Goal: Task Accomplishment & Management: Complete application form

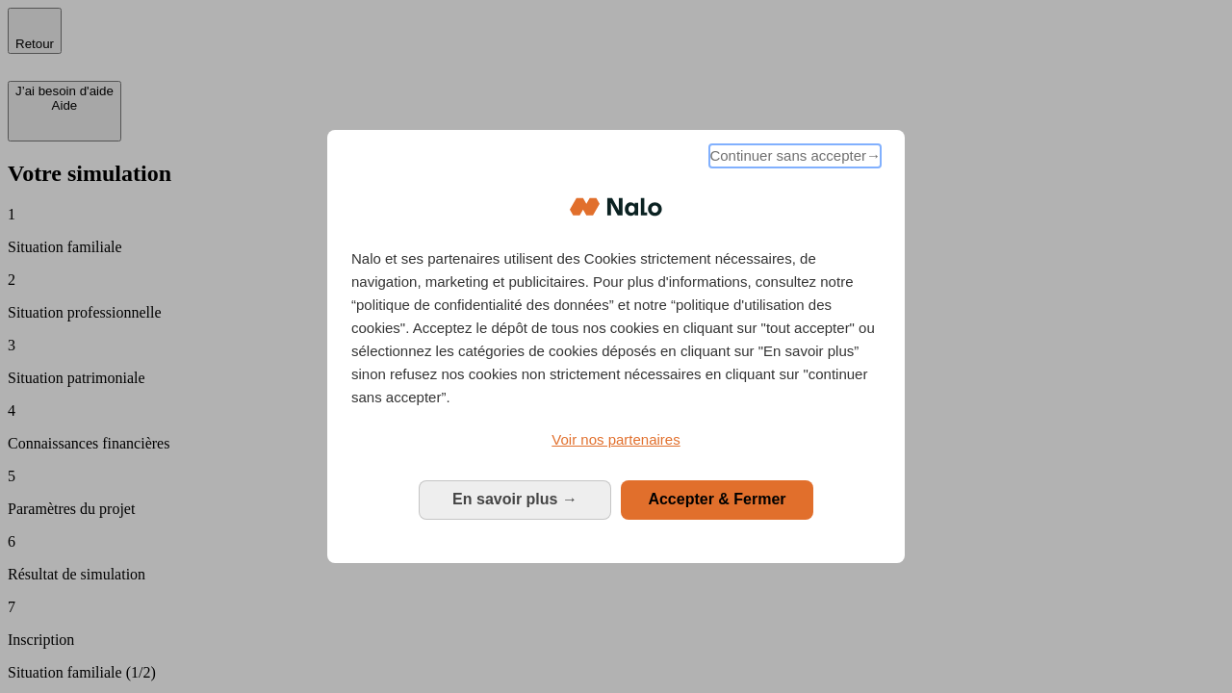
click at [793, 159] on span "Continuer sans accepter →" at bounding box center [794, 155] width 171 height 23
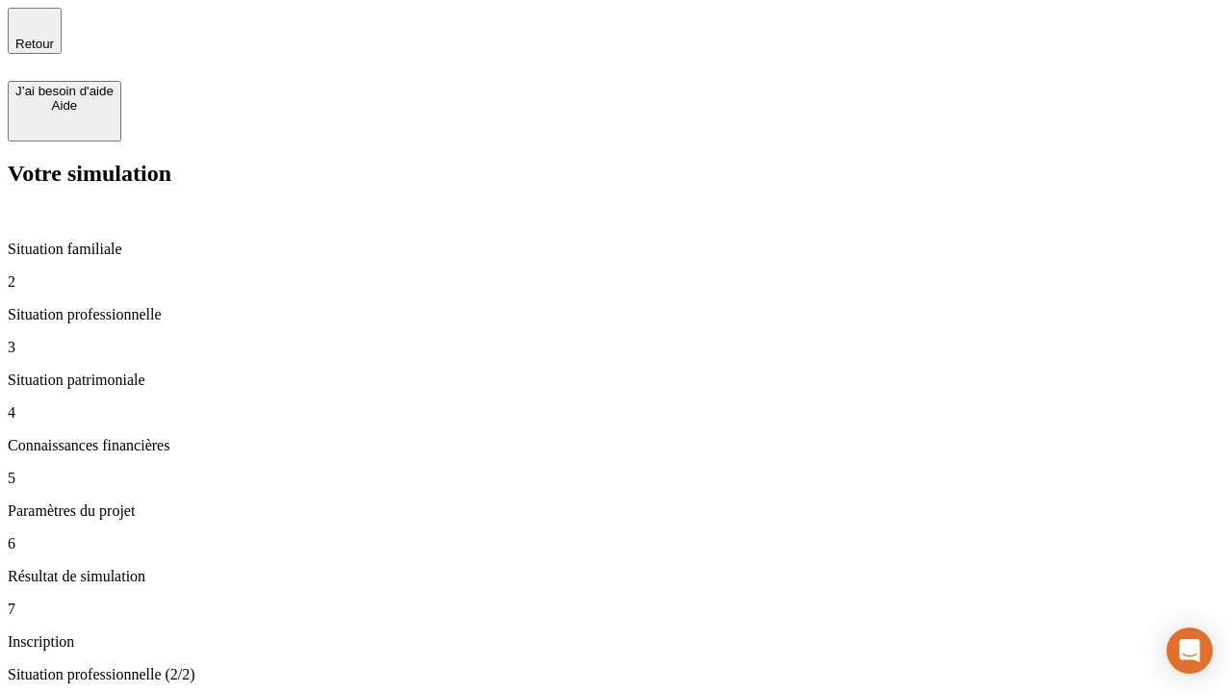
type input "30 000"
type input "1 000"
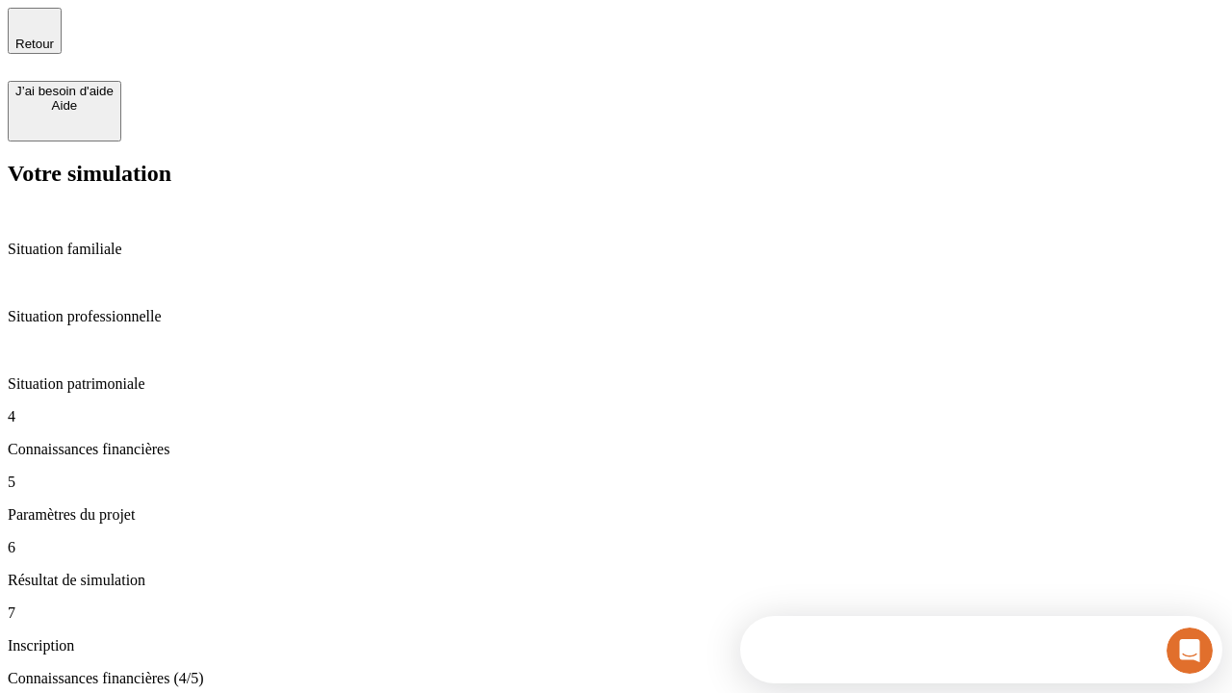
scroll to position [17, 0]
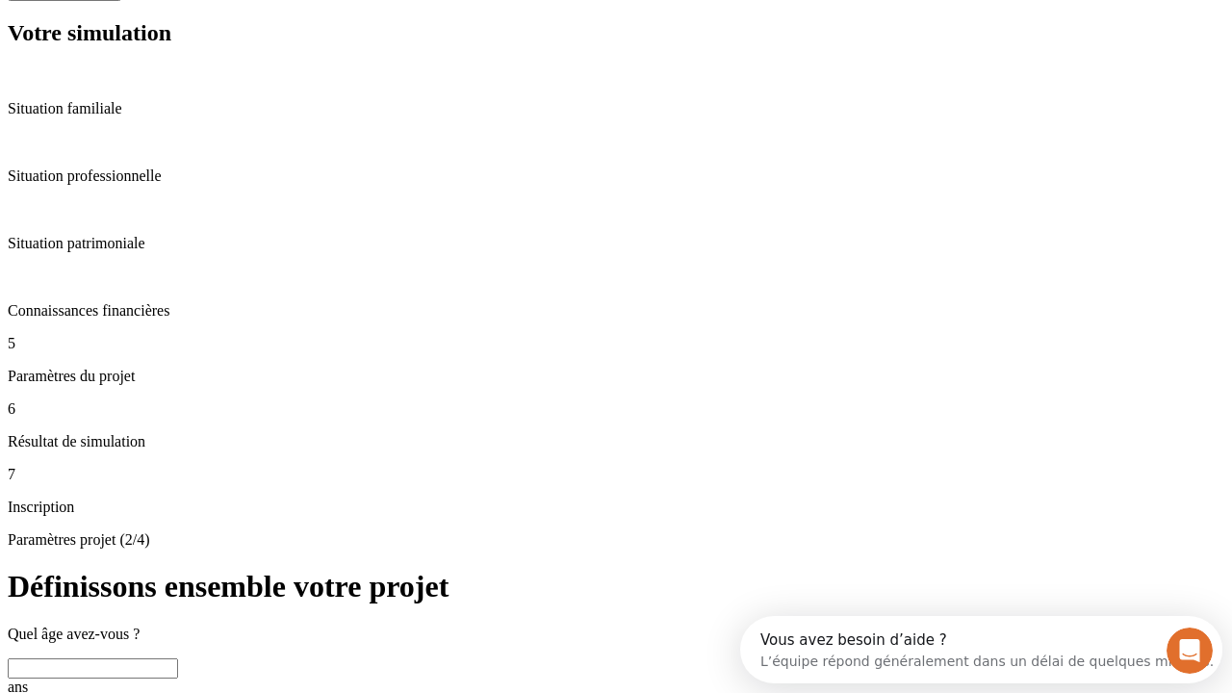
scroll to position [37, 0]
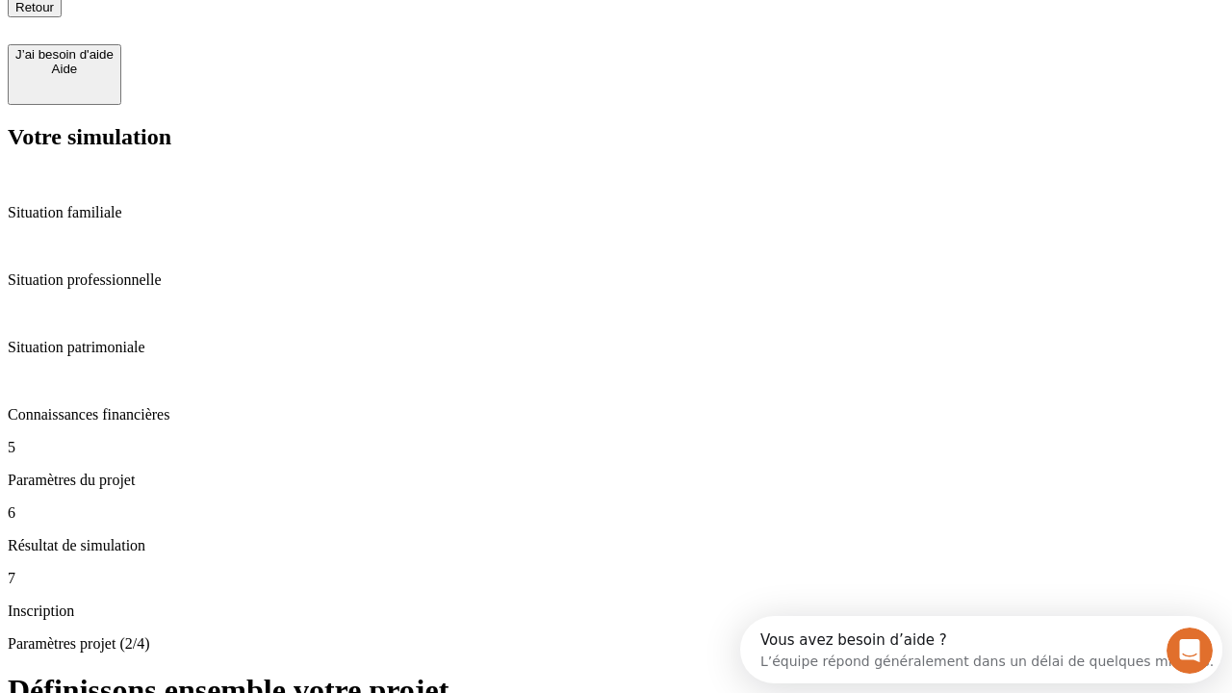
type input "65"
type input "5 000"
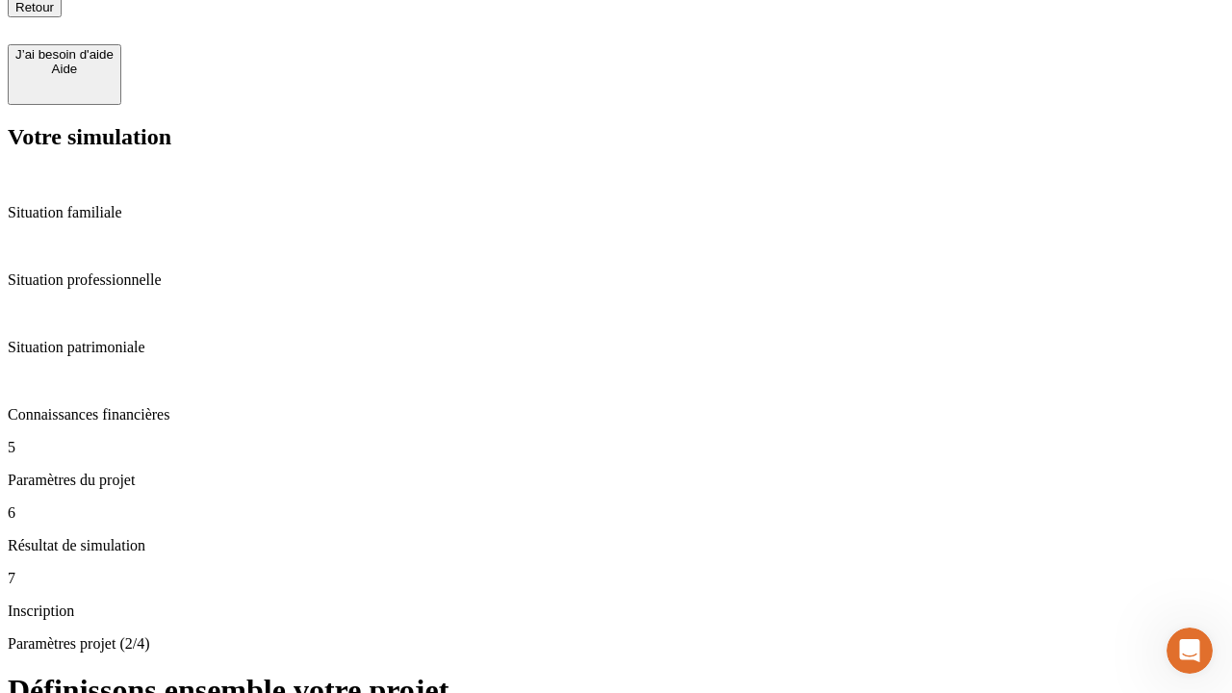
type input "640"
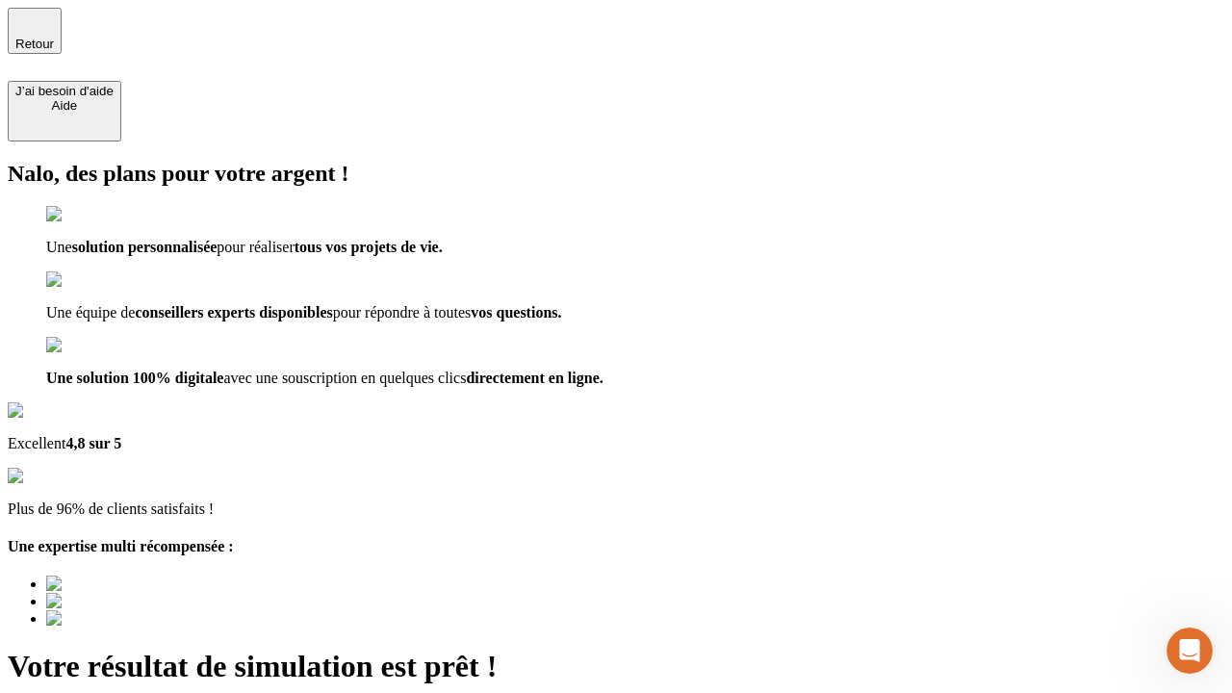
type input "[EMAIL_ADDRESS][DOMAIN_NAME]"
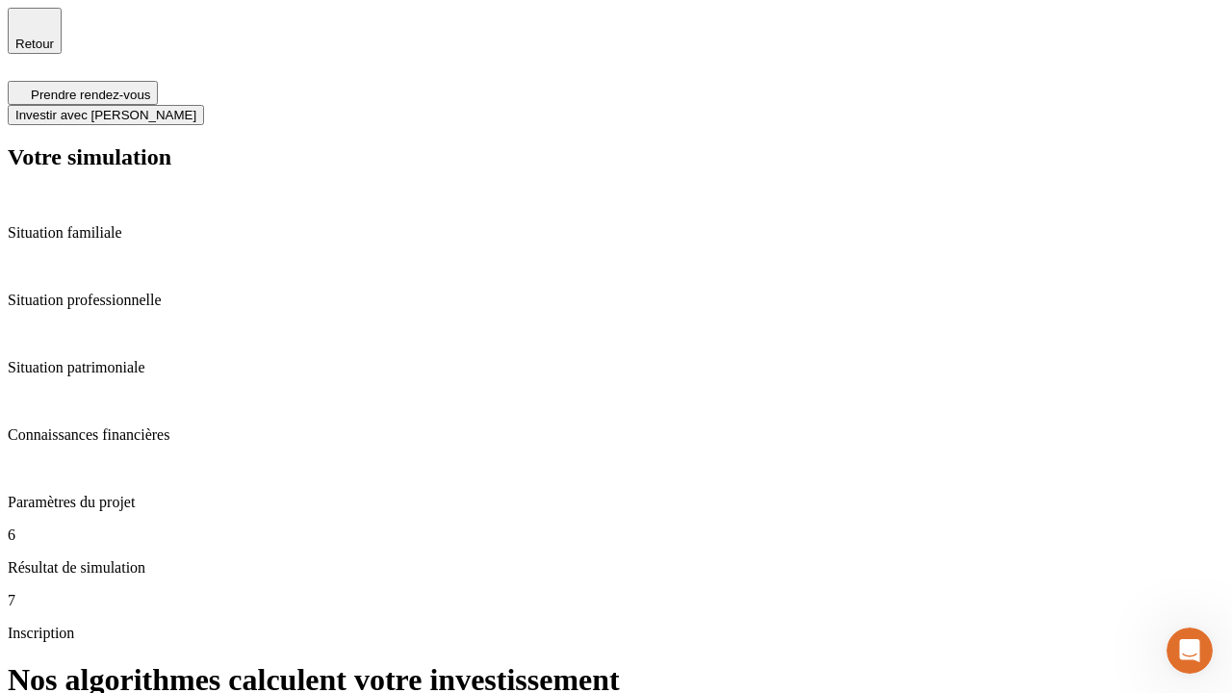
scroll to position [8, 0]
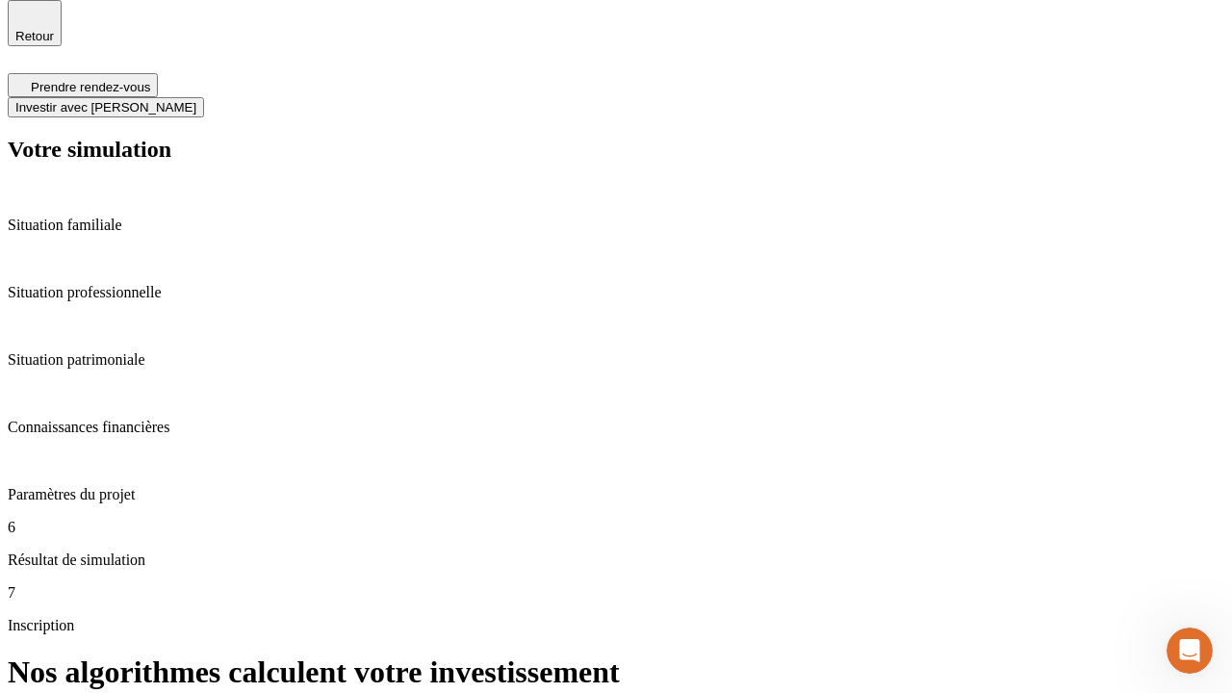
click at [196, 100] on span "Investir avec [PERSON_NAME]" at bounding box center [105, 107] width 181 height 14
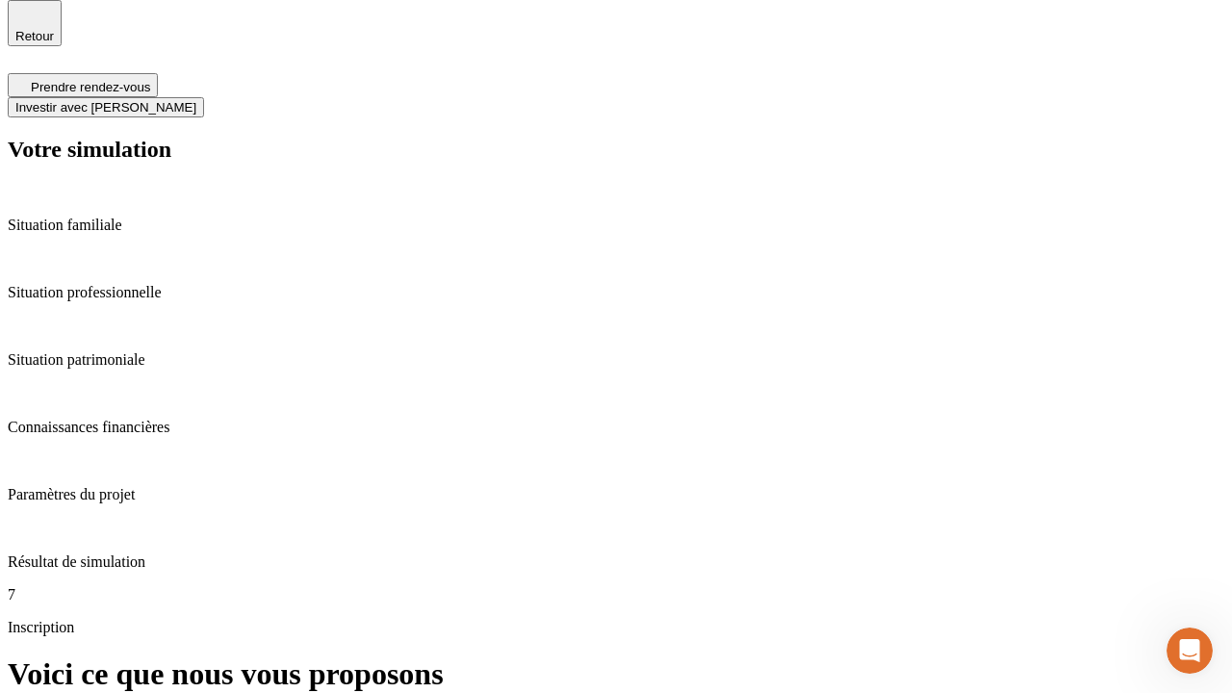
scroll to position [0, 0]
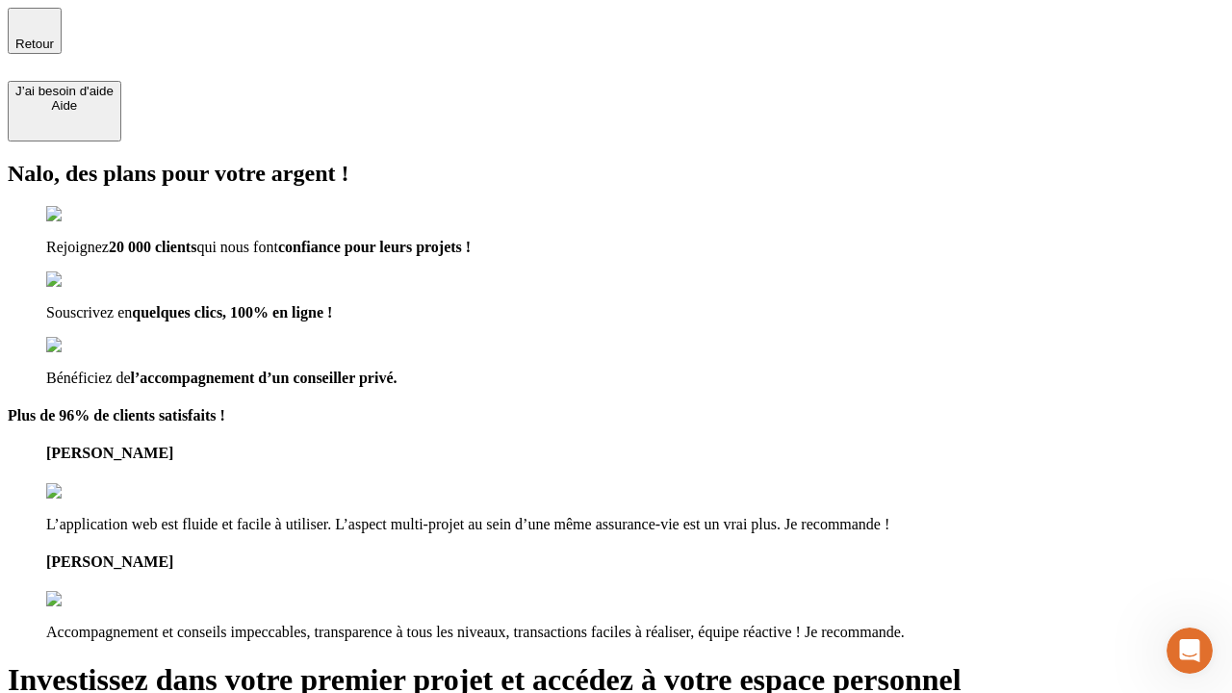
type input "[PERSON_NAME][EMAIL_ADDRESS][DOMAIN_NAME]"
